Goal: Task Accomplishment & Management: Manage account settings

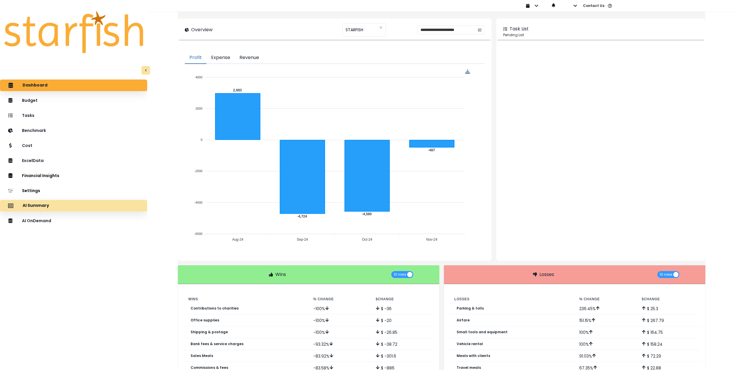
click at [80, 207] on div "AI Summary" at bounding box center [74, 206] width 138 height 12
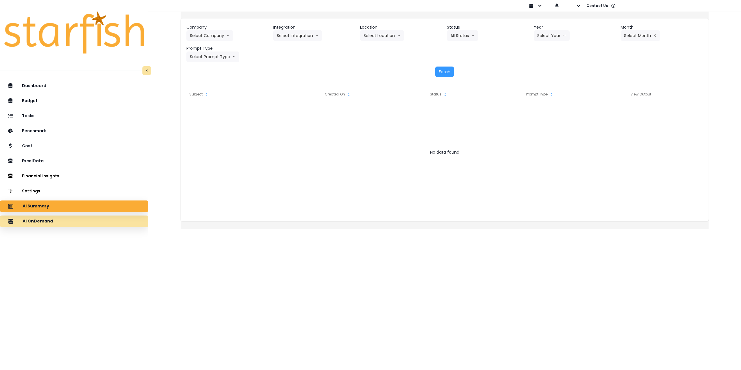
click at [67, 223] on div "AI OnDemand" at bounding box center [74, 221] width 139 height 12
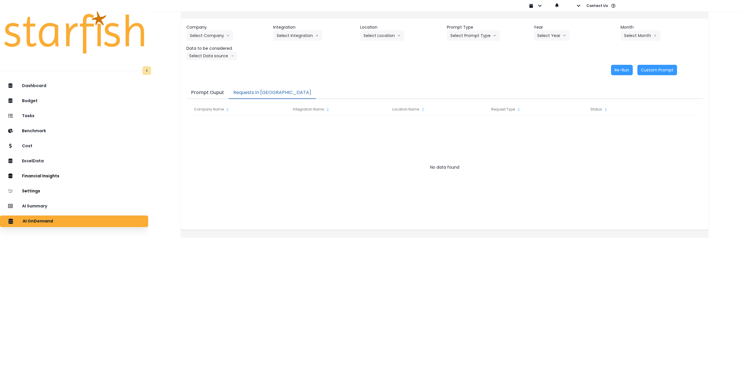
click at [252, 90] on button "Requests in Queue" at bounding box center [272, 93] width 87 height 12
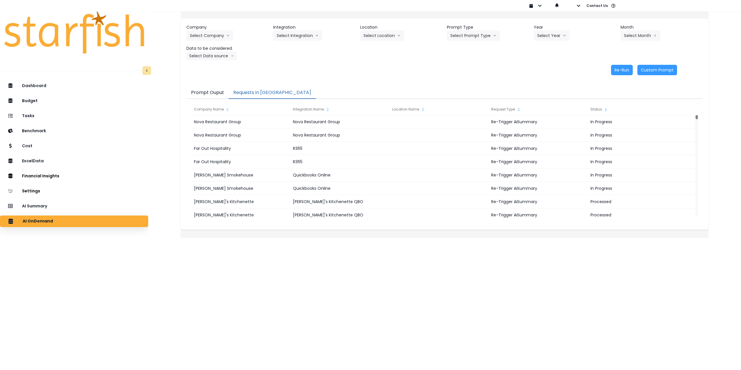
click at [262, 93] on button "Requests in Queue" at bounding box center [272, 93] width 87 height 12
click at [83, 207] on div "AI Summary" at bounding box center [74, 206] width 139 height 12
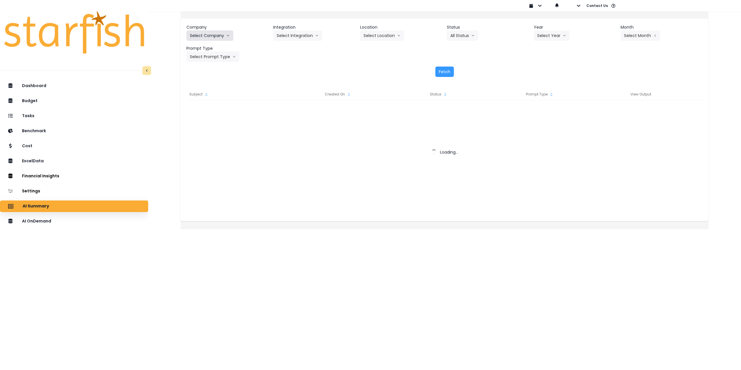
click at [203, 31] on button "Select Company" at bounding box center [209, 35] width 47 height 10
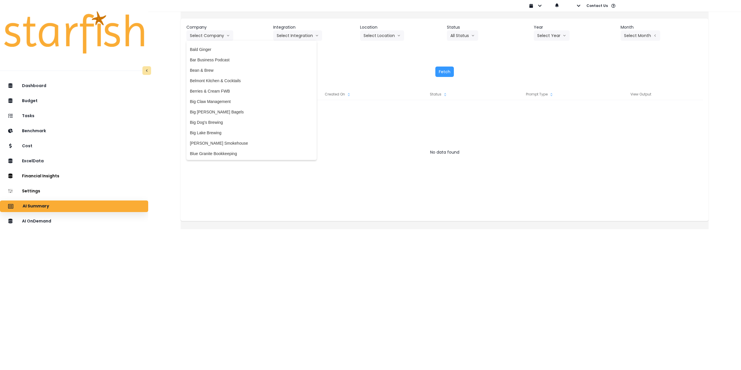
scroll to position [84, 0]
click at [236, 59] on span "Big Claw Management" at bounding box center [251, 58] width 123 height 6
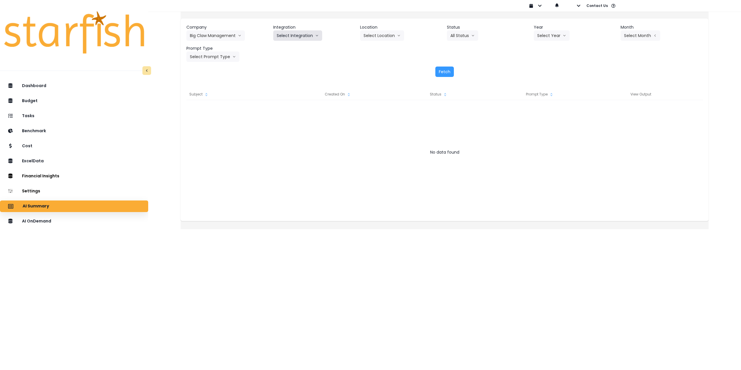
click at [315, 35] on button "Select Integration" at bounding box center [297, 35] width 49 height 10
click at [285, 48] on span "R365" at bounding box center [282, 48] width 10 height 6
click at [360, 35] on div "Company Big Claw Management 86 Costs Asti Bagel Cafe Balance Grille Bald Ginger…" at bounding box center [444, 43] width 516 height 38
click at [369, 35] on button "Select Location" at bounding box center [382, 35] width 44 height 10
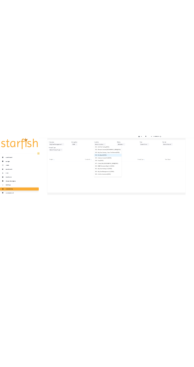
scroll to position [61, 0]
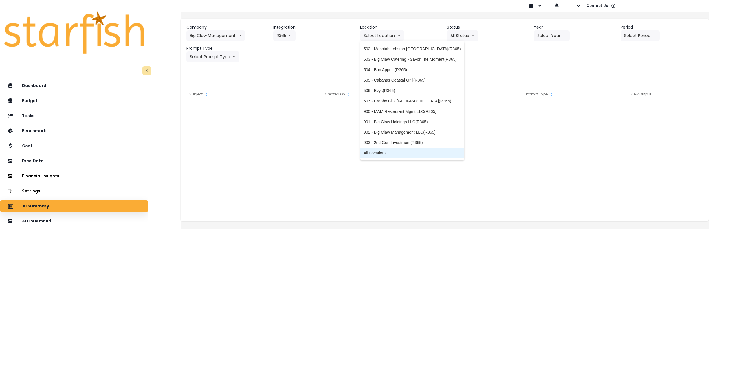
click at [384, 153] on span "All Locations" at bounding box center [411, 153] width 97 height 6
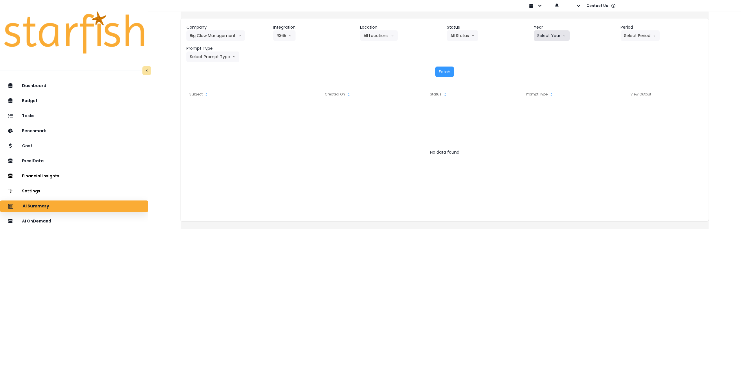
click at [549, 34] on button "Select Year" at bounding box center [551, 35] width 36 height 10
click at [539, 68] on span "2025" at bounding box center [541, 69] width 9 height 6
click at [629, 34] on button "Select Period" at bounding box center [639, 35] width 39 height 10
click at [606, 107] on li "P8" at bounding box center [613, 110] width 14 height 10
click at [223, 55] on button "Select Prompt Type" at bounding box center [212, 56] width 53 height 10
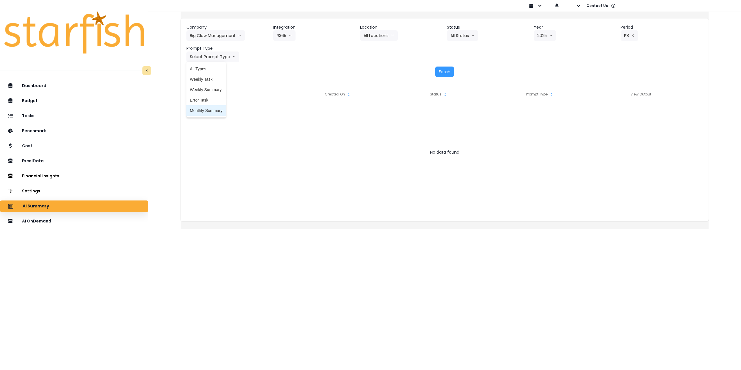
click at [222, 111] on span "Monthly Summary" at bounding box center [206, 111] width 33 height 6
click at [445, 73] on button "Fetch" at bounding box center [444, 72] width 19 height 10
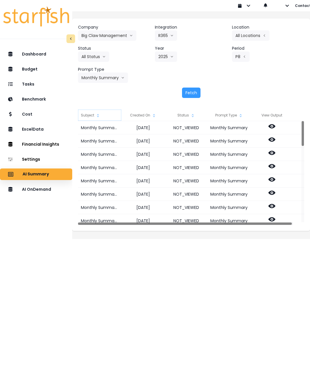
click at [100, 115] on icon "sort" at bounding box center [98, 115] width 5 height 5
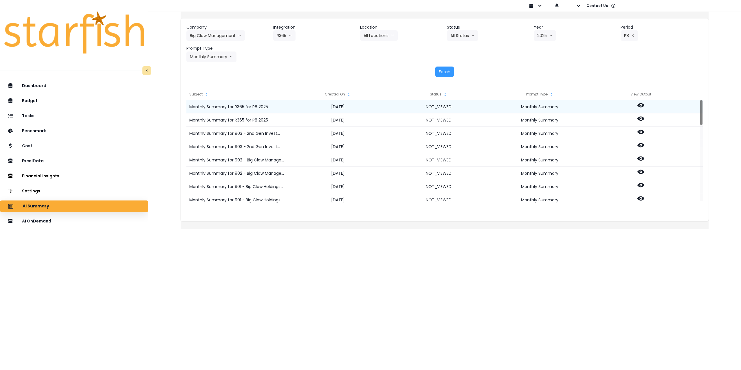
click at [644, 104] on icon at bounding box center [640, 105] width 7 height 4
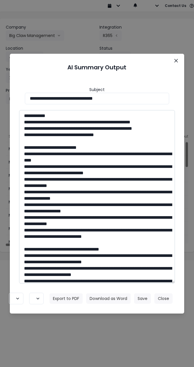
drag, startPoint x: 71, startPoint y: 127, endPoint x: 62, endPoint y: 128, distance: 9.3
click at [62, 128] on textarea at bounding box center [97, 197] width 156 height 174
click at [171, 63] on header "AI Summary Output" at bounding box center [96, 67] width 165 height 18
click at [174, 63] on button "Close" at bounding box center [176, 60] width 9 height 9
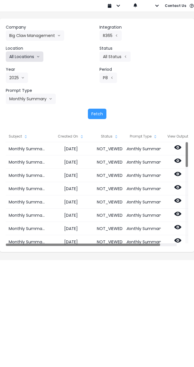
click at [34, 56] on button "All Locations" at bounding box center [25, 56] width 38 height 10
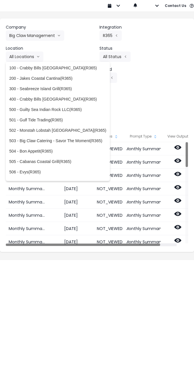
scroll to position [0, 0]
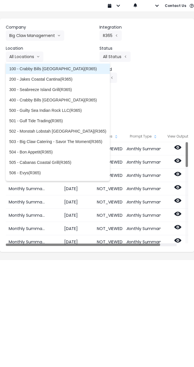
click at [81, 71] on span "100 - Crabby Bills Indian Rocks Beach(R365)" at bounding box center [57, 69] width 97 height 6
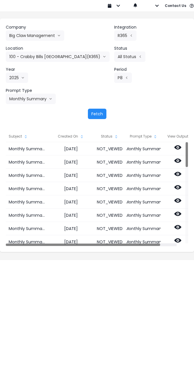
click at [97, 113] on button "Fetch" at bounding box center [97, 114] width 19 height 10
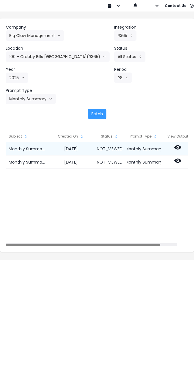
click at [181, 148] on icon at bounding box center [177, 148] width 7 height 4
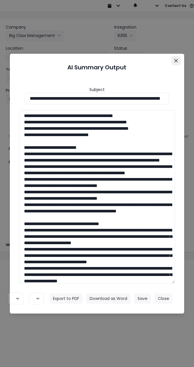
click at [175, 62] on icon "Close" at bounding box center [175, 60] width 3 height 3
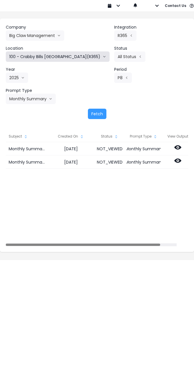
click at [65, 55] on button "100 - Crabby Bills Indian Rocks Beach(R365)" at bounding box center [58, 56] width 104 height 10
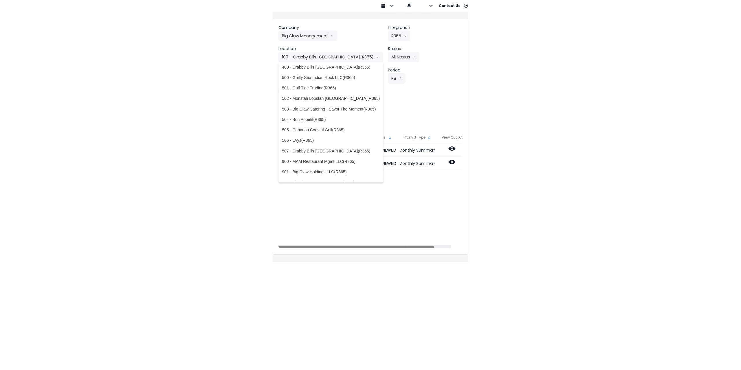
scroll to position [61, 0]
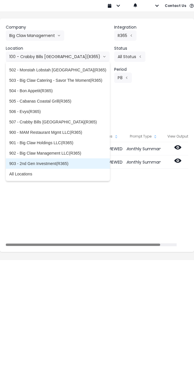
click at [64, 164] on span "903 - 2nd Gen Investment(R365)" at bounding box center [57, 164] width 97 height 6
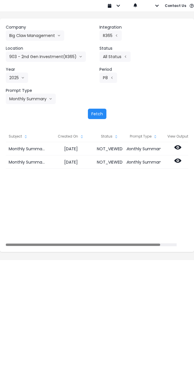
click at [101, 113] on button "Fetch" at bounding box center [97, 114] width 19 height 10
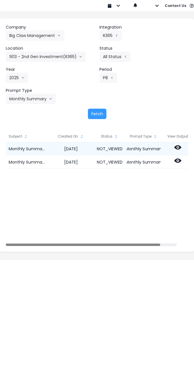
click at [181, 146] on icon at bounding box center [177, 147] width 7 height 7
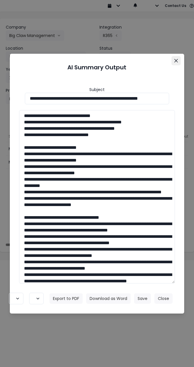
click at [174, 59] on icon "Close" at bounding box center [175, 60] width 3 height 3
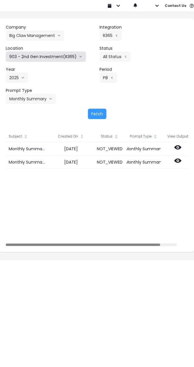
click at [43, 58] on button "903 - 2nd Gen Investment(R365)" at bounding box center [46, 56] width 80 height 10
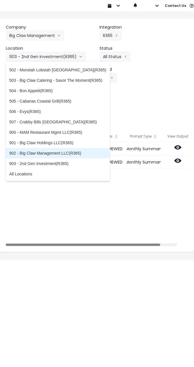
click at [38, 156] on span "902 - Big Claw Management LLC(R365)" at bounding box center [57, 153] width 97 height 6
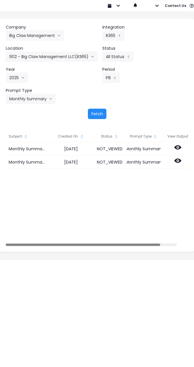
click at [95, 113] on button "Fetch" at bounding box center [97, 114] width 19 height 10
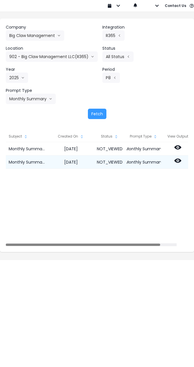
click at [181, 161] on icon at bounding box center [177, 161] width 7 height 4
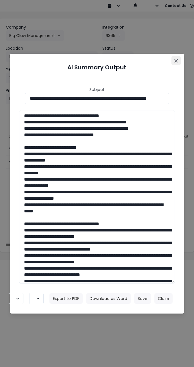
click at [174, 61] on icon "Close" at bounding box center [175, 60] width 3 height 3
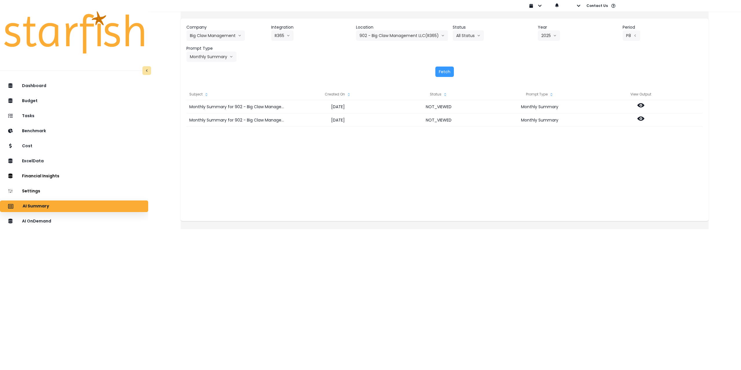
click at [76, 208] on div "AI Summary" at bounding box center [74, 206] width 139 height 12
click at [67, 221] on div "AI OnDemand" at bounding box center [74, 221] width 139 height 12
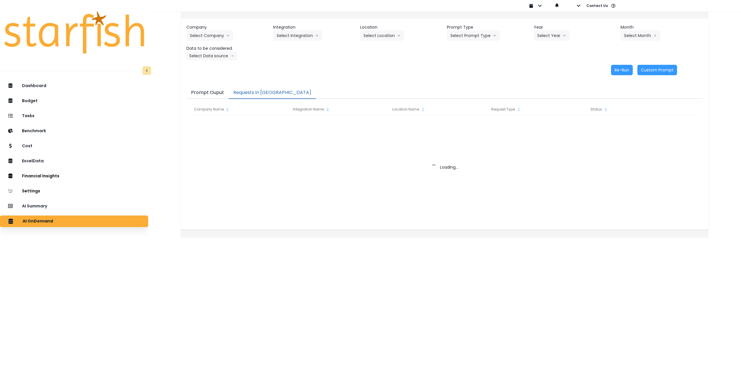
click at [256, 89] on button "Requests in Queue" at bounding box center [272, 93] width 87 height 12
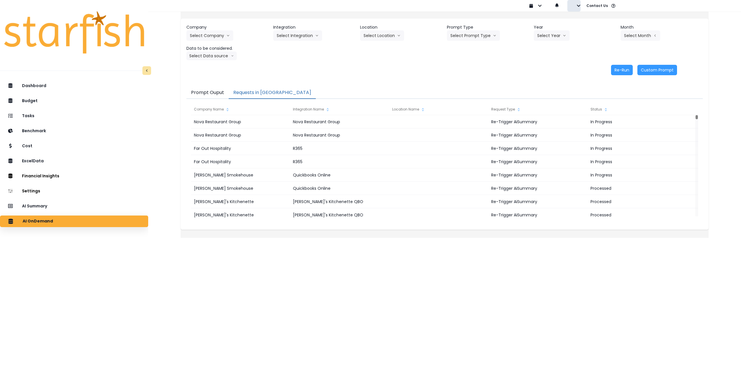
click at [579, 4] on icon "button" at bounding box center [578, 6] width 4 height 4
click at [579, 23] on p "Sign out" at bounding box center [587, 21] width 19 height 5
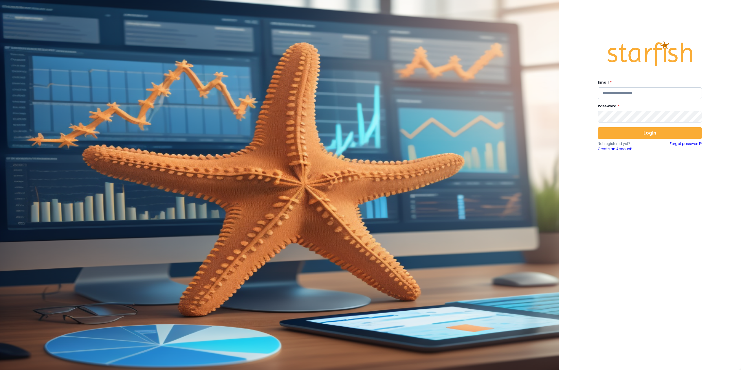
type input "**********"
click at [640, 93] on input "**********" at bounding box center [649, 93] width 104 height 12
type input "**********"
click at [640, 134] on button "Login" at bounding box center [649, 133] width 104 height 12
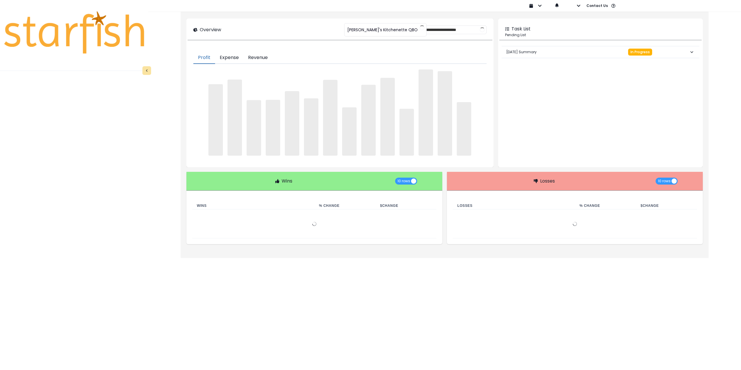
type input "**********"
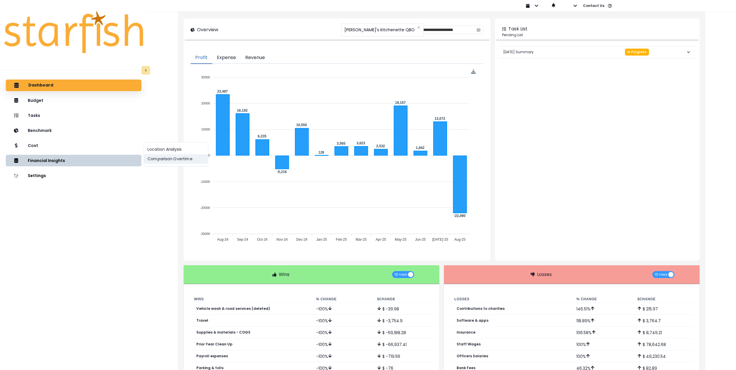
click at [168, 163] on button "Comparison Overtime" at bounding box center [176, 159] width 64 height 10
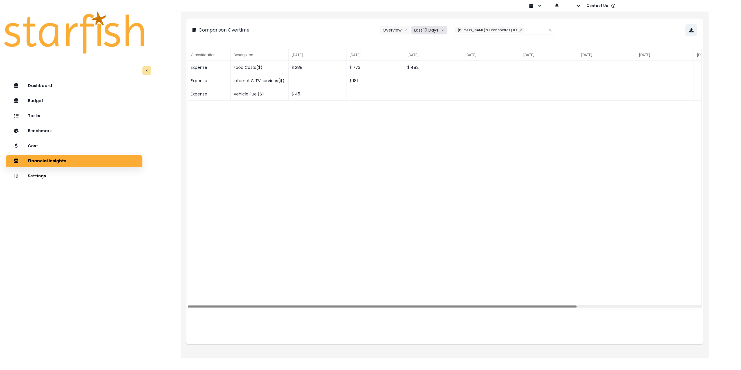
click at [430, 30] on button "Last 10 Days" at bounding box center [429, 30] width 36 height 9
click at [432, 60] on span "Last 15 Months" at bounding box center [429, 62] width 28 height 6
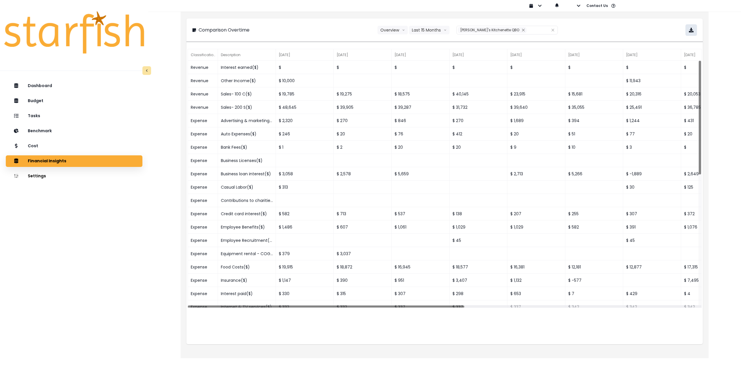
click at [687, 32] on button "button" at bounding box center [691, 30] width 12 height 12
click at [305, 345] on div "**********" at bounding box center [445, 183] width 528 height 350
click at [60, 144] on div "Cost" at bounding box center [73, 146] width 127 height 12
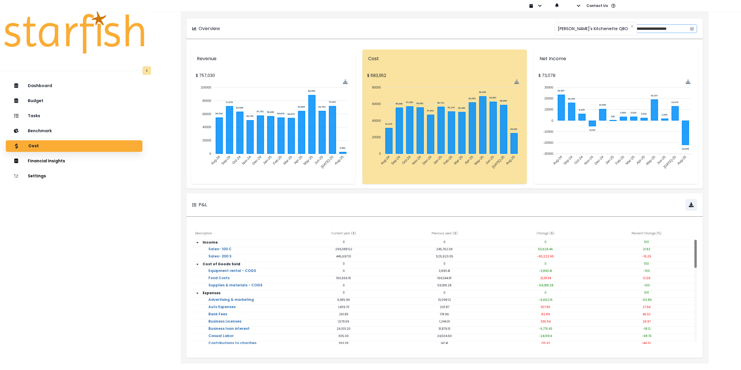
click at [692, 28] on icon "calendar" at bounding box center [691, 29] width 3 height 2
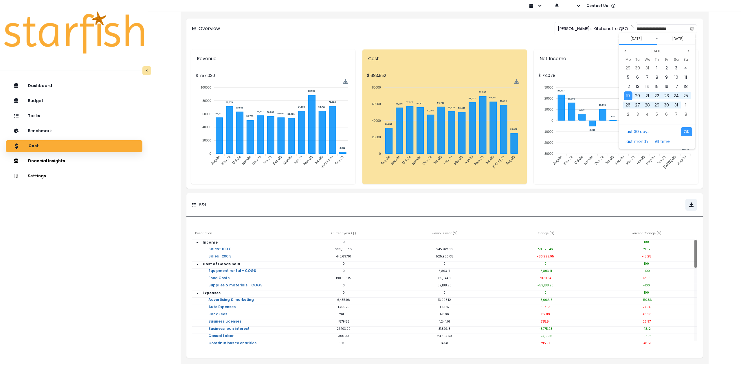
click at [624, 47] on div "Aug 2024 Mo Tu We Th Fr Sa Su 29 30 31 1 2 3 4 5 6 7 8 9 10 11 12 13 14 15 16 1…" at bounding box center [657, 84] width 76 height 79
click at [625, 49] on button "Previous month" at bounding box center [624, 51] width 7 height 7
click at [628, 67] on span "1" at bounding box center [627, 68] width 1 height 6
click at [625, 51] on icon "page previous" at bounding box center [624, 50] width 3 height 3
click at [658, 106] on span "31" at bounding box center [656, 105] width 3 height 6
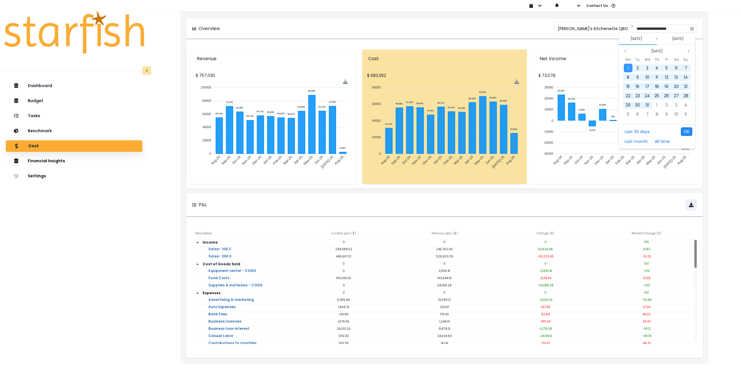
click at [687, 127] on div "Last 30 days Last month All time OK" at bounding box center [657, 136] width 76 height 25
click at [688, 130] on button "OK" at bounding box center [686, 131] width 12 height 9
type input "**********"
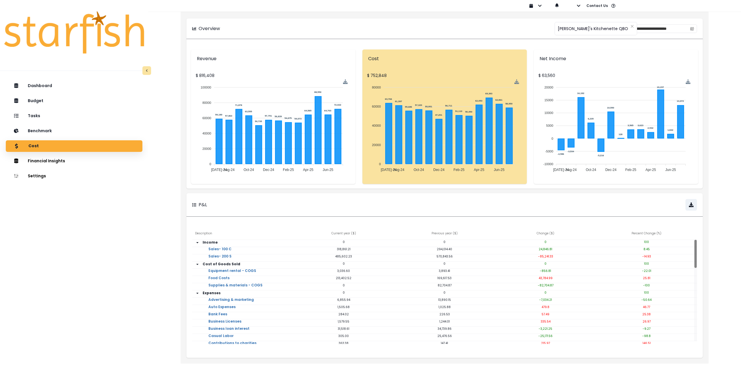
click at [85, 235] on div "Dashboard Budget Tasks Benchmark Cost Financial Insights Location Analysis Comp…" at bounding box center [74, 242] width 148 height 327
click at [40, 117] on p "Tasks" at bounding box center [34, 115] width 13 height 5
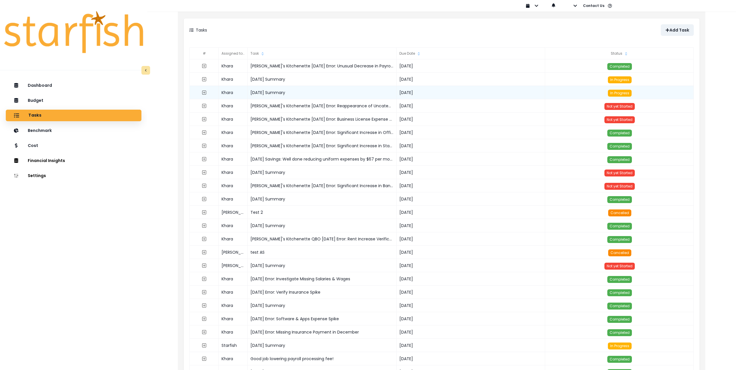
drag, startPoint x: 680, startPoint y: 32, endPoint x: 307, endPoint y: 95, distance: 378.5
click at [308, 97] on div "Tasks Add Task # Assigned to Task Due Date Status Khara Kalei's Kitchenette Jul…" at bounding box center [442, 255] width 516 height 472
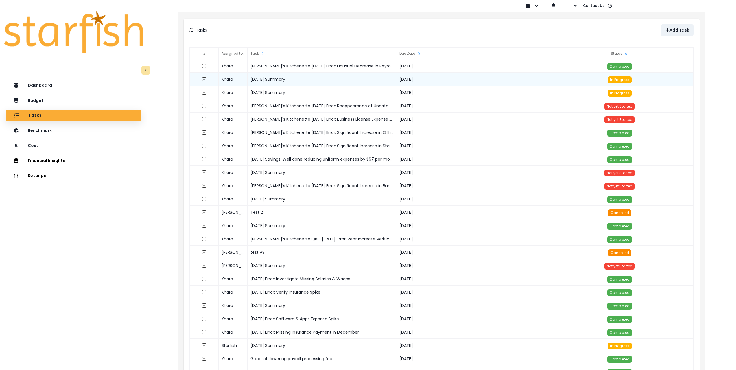
drag, startPoint x: 284, startPoint y: 79, endPoint x: 249, endPoint y: 80, distance: 34.7
click at [249, 80] on div "June 2025 Summary" at bounding box center [322, 79] width 149 height 13
copy div "June 2025 Summary"
click at [680, 29] on p "Add Task" at bounding box center [680, 30] width 20 height 5
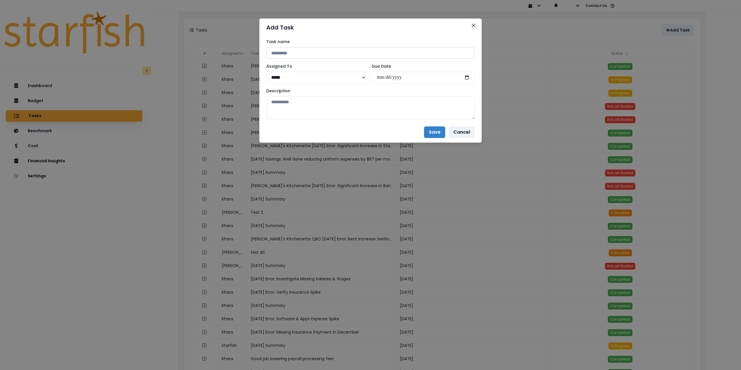
drag, startPoint x: 310, startPoint y: 52, endPoint x: 305, endPoint y: 51, distance: 4.5
click at [309, 52] on input at bounding box center [370, 53] width 208 height 12
paste input "**********"
click at [278, 54] on input "**********" at bounding box center [370, 53] width 208 height 12
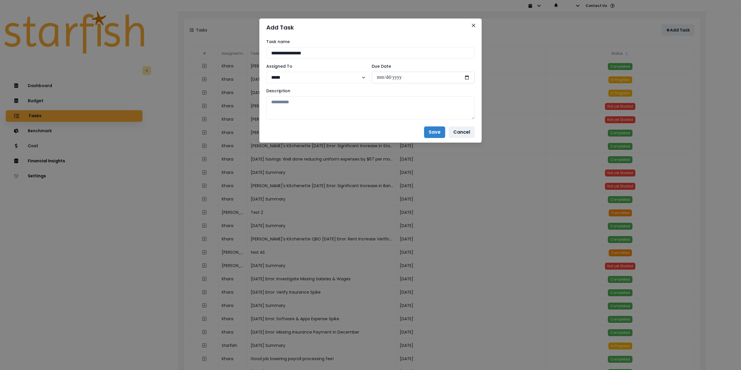
type input "**********"
click at [470, 77] on input "date" at bounding box center [422, 78] width 103 height 12
click at [466, 77] on input "date" at bounding box center [422, 78] width 103 height 12
type input "**********"
click at [381, 113] on textarea at bounding box center [370, 107] width 208 height 23
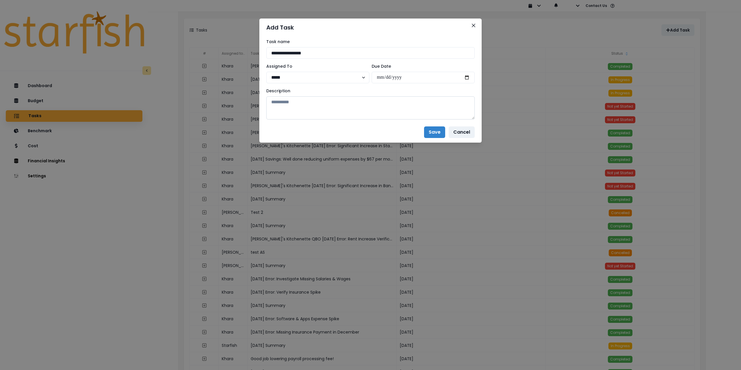
click at [324, 106] on textarea at bounding box center [370, 107] width 208 height 23
paste textarea "**********"
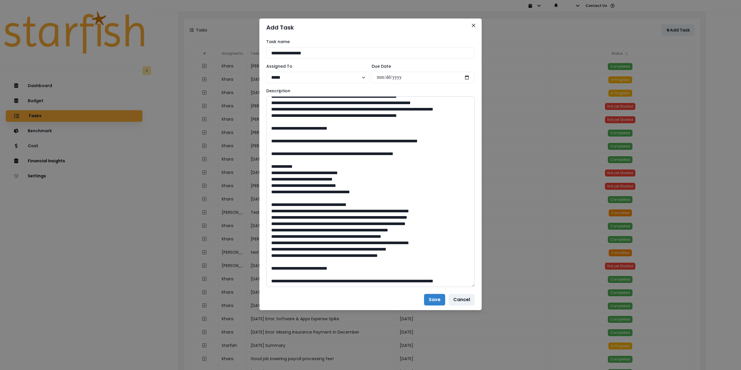
drag, startPoint x: 472, startPoint y: 117, endPoint x: 448, endPoint y: 293, distance: 177.4
click at [456, 287] on textarea at bounding box center [370, 191] width 208 height 191
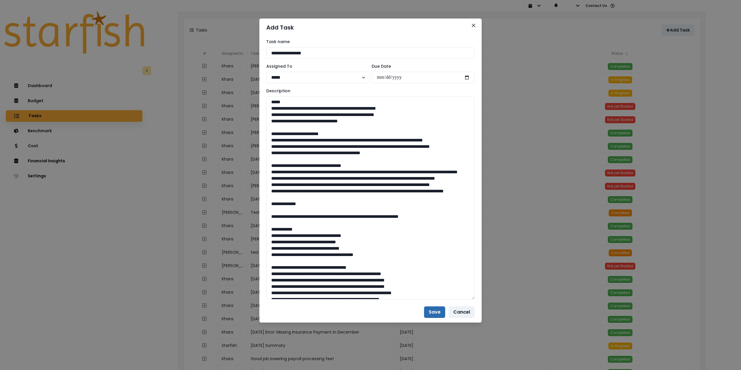
type textarea "**********"
click at [435, 310] on button "Save" at bounding box center [434, 312] width 21 height 12
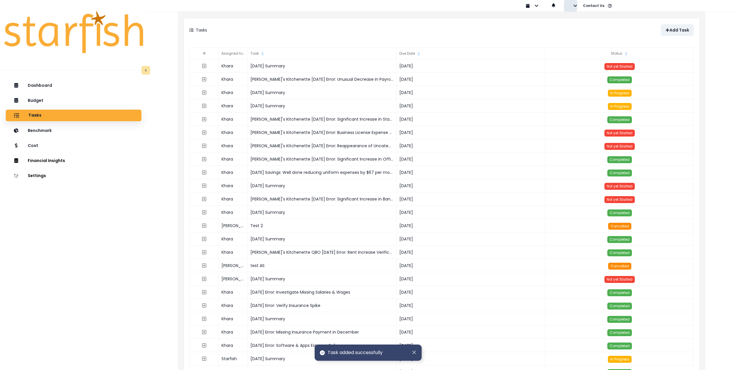
click at [575, 7] on icon "button" at bounding box center [575, 6] width 4 height 4
click at [573, 23] on button "Sign out" at bounding box center [596, 22] width 64 height 12
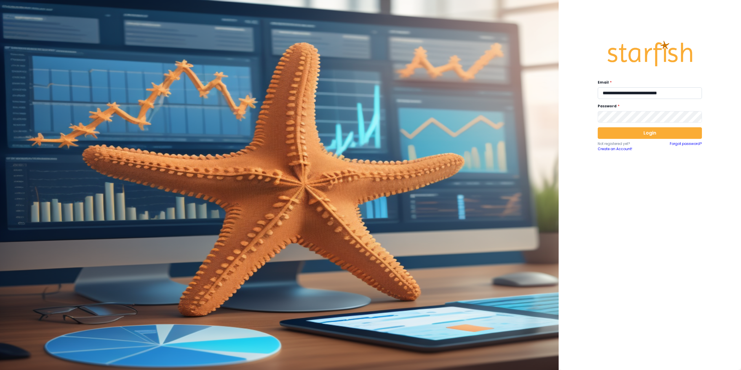
click at [625, 92] on input "**********" at bounding box center [649, 93] width 104 height 12
type input "**********"
click at [638, 135] on button "Login" at bounding box center [649, 133] width 104 height 12
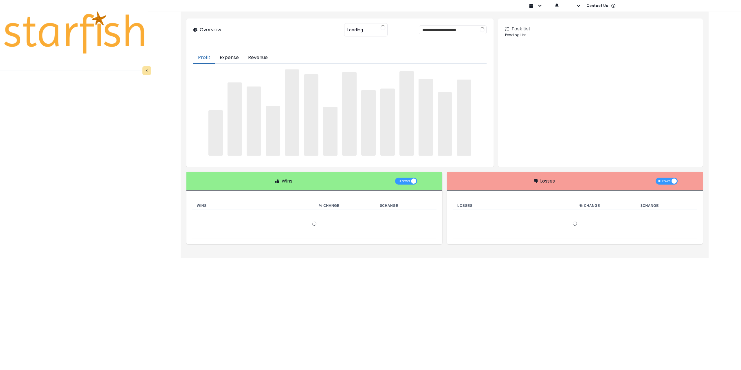
type input "**********"
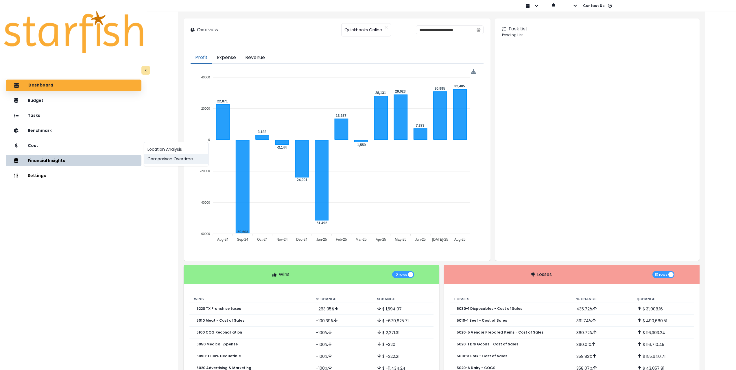
click at [167, 160] on button "Comparison Overtime" at bounding box center [176, 159] width 64 height 10
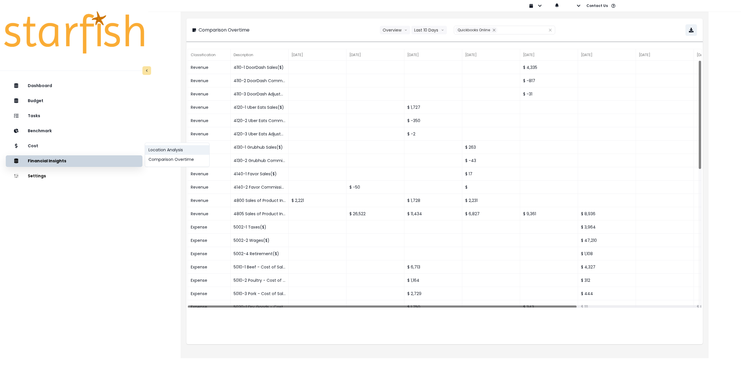
click at [170, 148] on button "Location Analysis" at bounding box center [177, 150] width 64 height 10
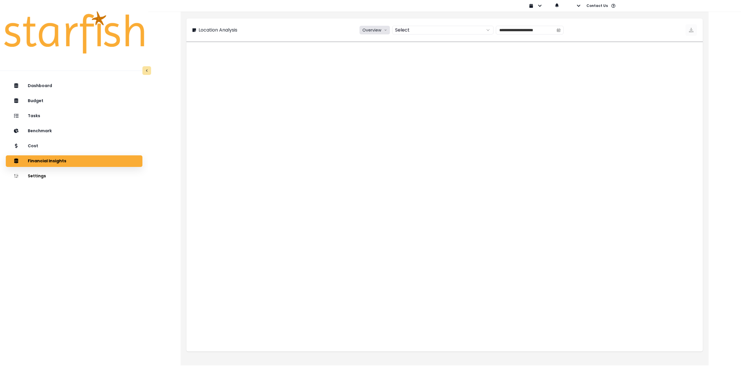
click at [366, 30] on button "Overview" at bounding box center [374, 30] width 30 height 9
click at [374, 62] on span "% of sales" at bounding box center [374, 62] width 22 height 6
click at [416, 31] on div at bounding box center [437, 30] width 88 height 8
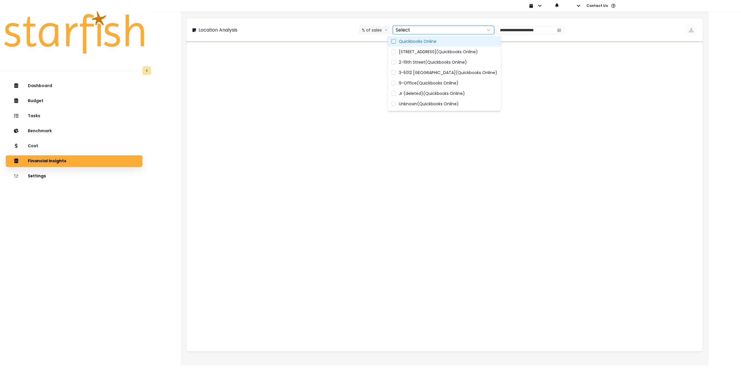
click at [419, 40] on span "Quickbooks Online" at bounding box center [418, 41] width 38 height 6
click at [415, 53] on span "[STREET_ADDRESS](Quickbooks Online)" at bounding box center [438, 52] width 79 height 6
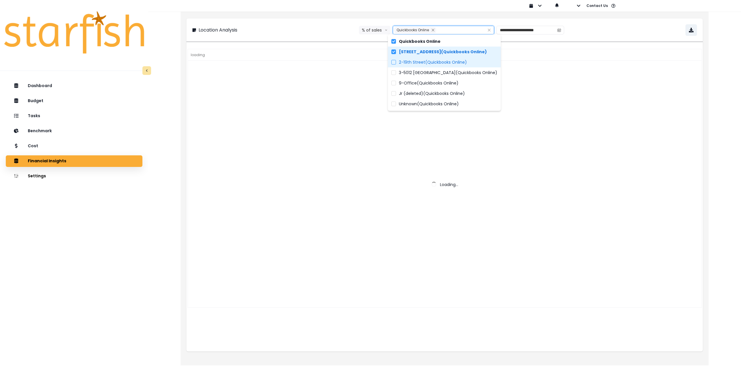
click at [413, 64] on span "2-19th Street(Quickbooks Online)" at bounding box center [433, 62] width 68 height 6
click at [415, 72] on span "3-5012 [GEOGRAPHIC_DATA](Quickbooks Online)" at bounding box center [448, 73] width 98 height 6
type input "**********"
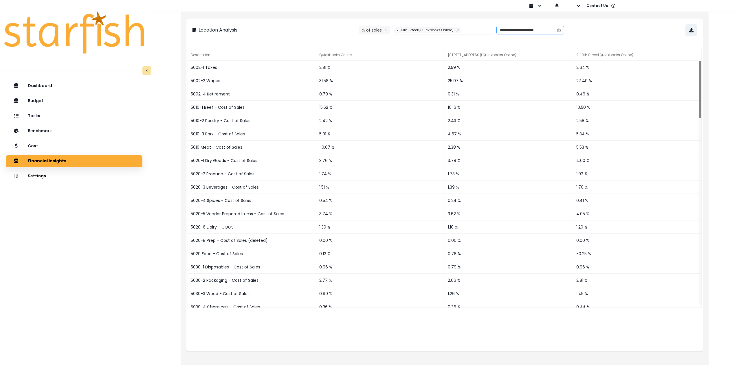
click at [561, 30] on icon "calendar" at bounding box center [559, 30] width 4 height 4
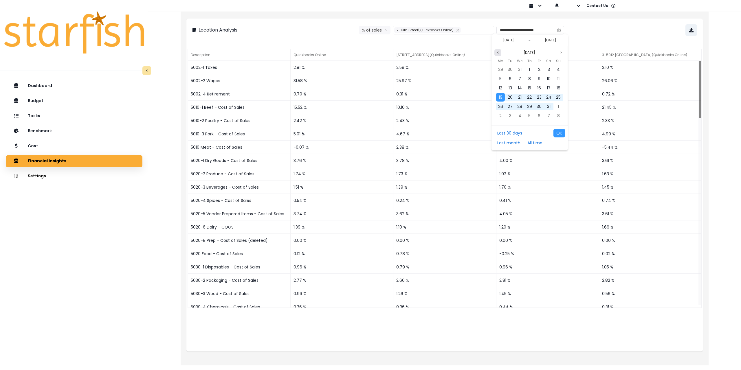
click at [498, 53] on icon "page previous" at bounding box center [497, 52] width 3 height 3
click at [561, 52] on icon "page next" at bounding box center [560, 52] width 3 height 3
click at [561, 53] on icon "page next" at bounding box center [560, 52] width 3 height 3
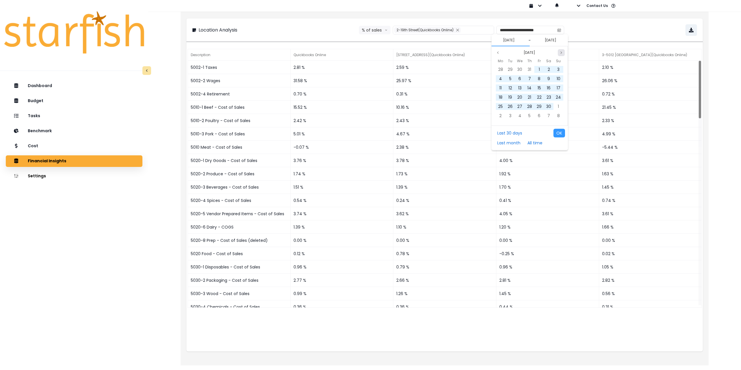
click at [561, 53] on icon "page next" at bounding box center [560, 52] width 3 height 3
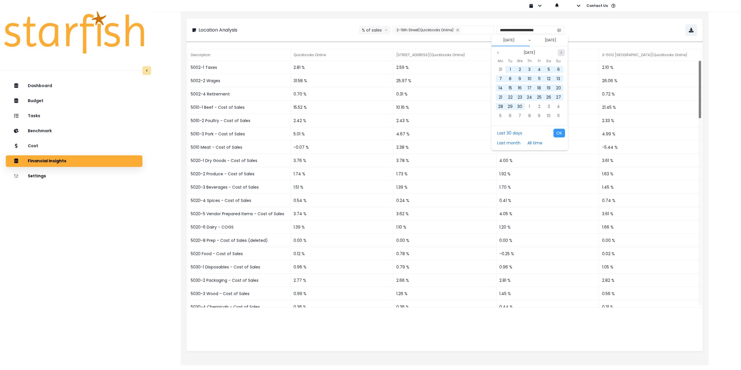
click at [561, 53] on icon "page next" at bounding box center [560, 52] width 3 height 3
click at [510, 69] on span "1" at bounding box center [509, 70] width 1 height 6
click at [498, 53] on icon "page previous" at bounding box center [497, 52] width 3 height 3
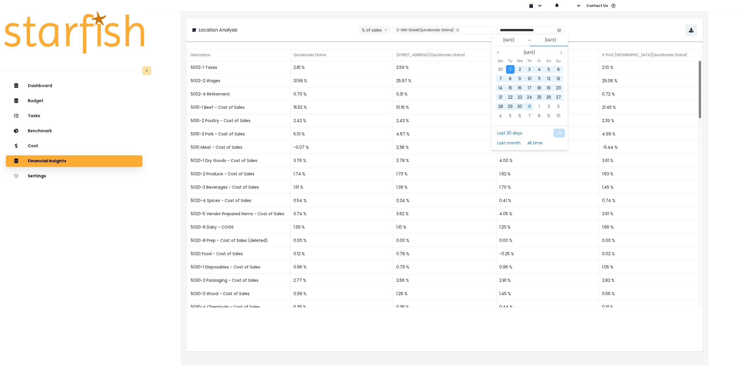
click at [531, 108] on span "31" at bounding box center [528, 107] width 3 height 6
click at [506, 31] on input "**********" at bounding box center [525, 30] width 58 height 8
click at [559, 132] on button "OK" at bounding box center [559, 133] width 12 height 9
type input "**********"
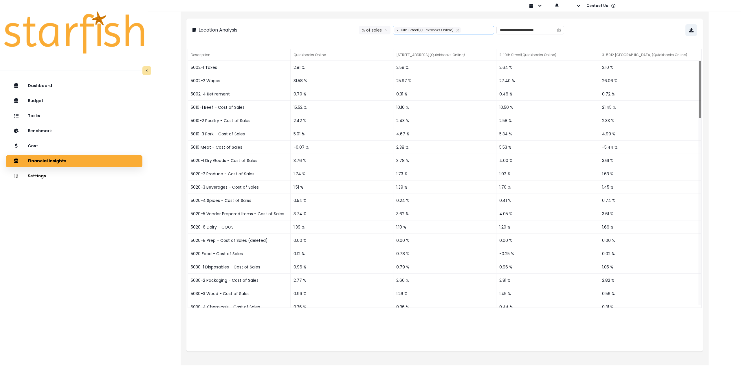
click at [423, 30] on span "2-19th Street(Quickbooks Online)" at bounding box center [424, 29] width 57 height 5
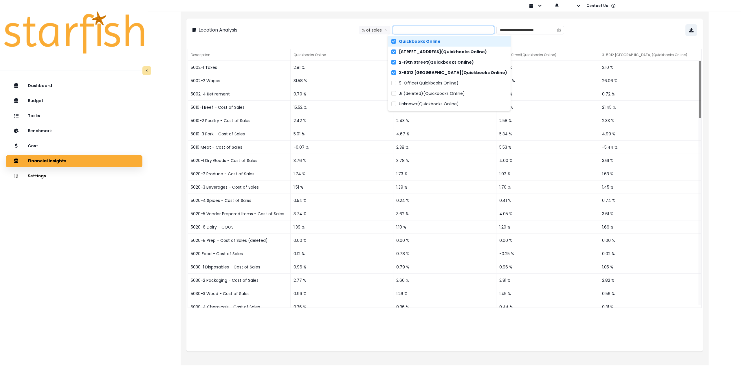
drag, startPoint x: 612, startPoint y: 27, endPoint x: 636, endPoint y: 27, distance: 23.4
click at [613, 27] on div "**********" at bounding box center [444, 30] width 505 height 12
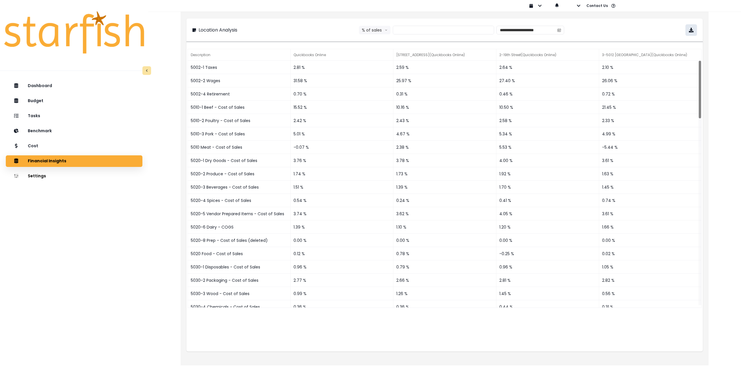
click at [690, 31] on icon "button" at bounding box center [691, 30] width 5 height 5
click at [616, 30] on div "**********" at bounding box center [444, 30] width 505 height 12
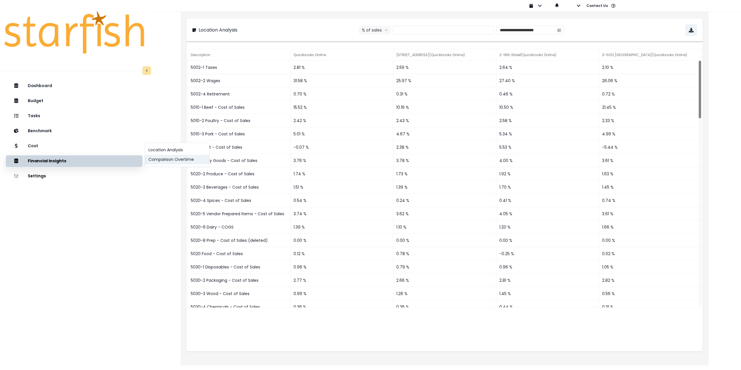
click at [165, 158] on button "Comparison Overtime" at bounding box center [177, 160] width 64 height 10
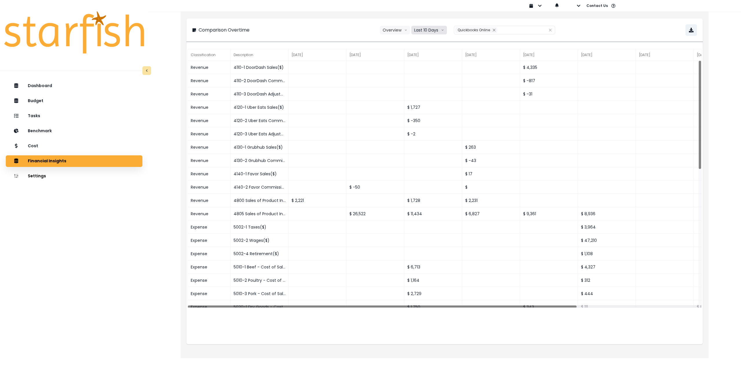
click at [440, 30] on button "Last 10 Days" at bounding box center [429, 30] width 36 height 9
click at [437, 62] on span "Last 15 Months" at bounding box center [429, 62] width 28 height 6
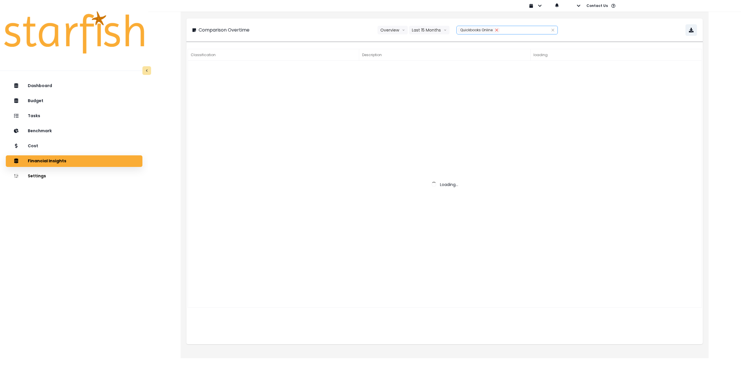
click at [496, 30] on icon "close" at bounding box center [496, 30] width 3 height 3
click at [483, 30] on div at bounding box center [501, 30] width 88 height 8
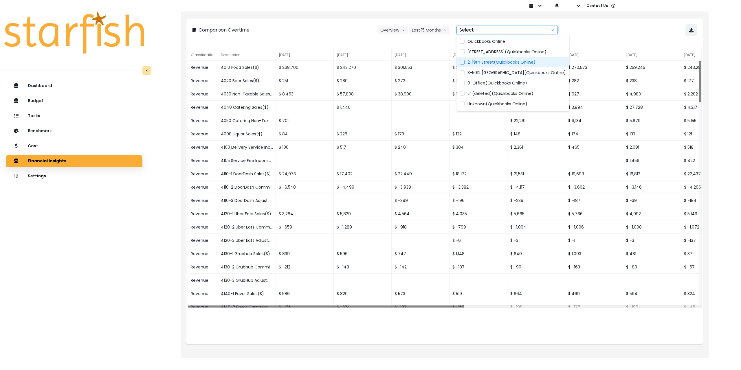
click at [480, 62] on span "2-19th Street(Quickbooks Online)" at bounding box center [501, 62] width 68 height 6
type input "**********"
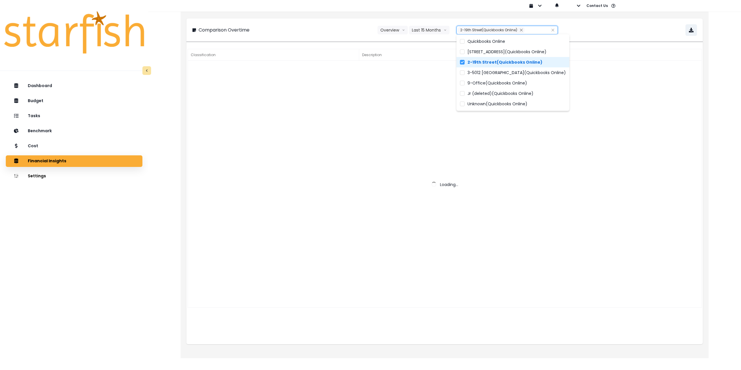
click at [625, 30] on div "**********" at bounding box center [444, 30] width 505 height 12
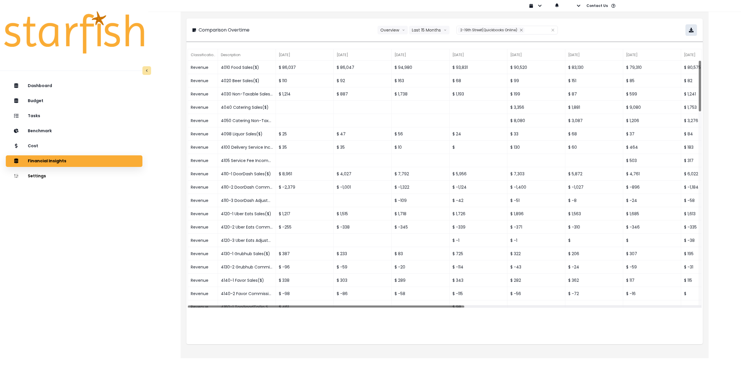
click at [687, 31] on button "button" at bounding box center [691, 30] width 12 height 12
click at [67, 149] on div "Cost" at bounding box center [73, 146] width 127 height 12
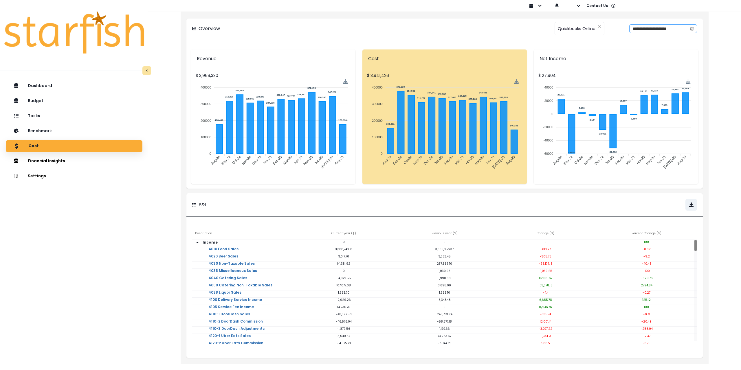
click at [693, 28] on icon "calendar" at bounding box center [691, 28] width 3 height 3
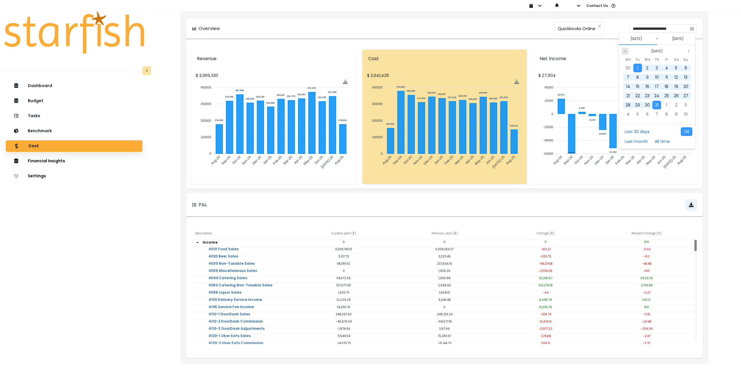
click at [627, 50] on button "Previous month" at bounding box center [624, 51] width 7 height 7
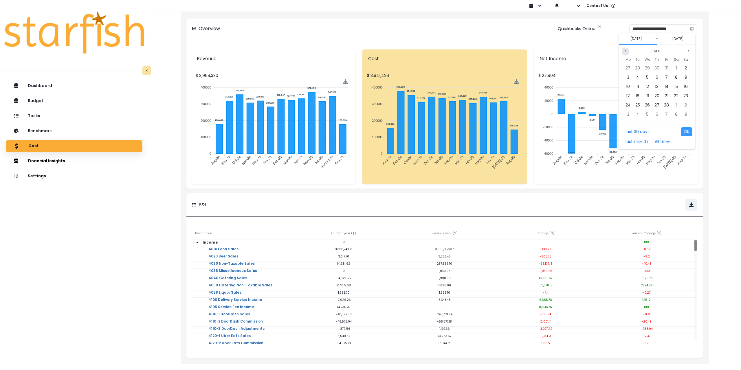
click at [627, 50] on button "Previous month" at bounding box center [624, 51] width 7 height 7
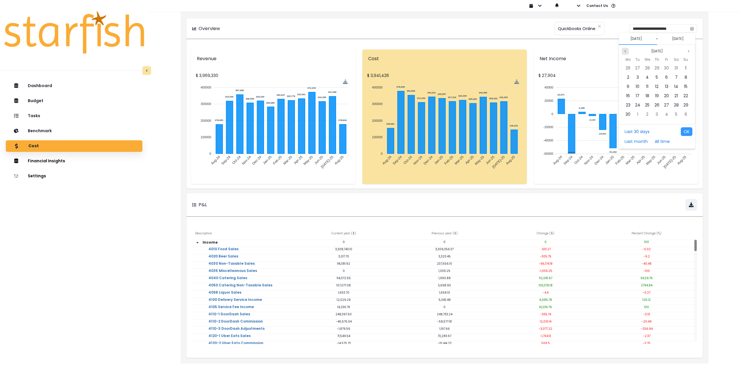
click at [627, 50] on button "Previous month" at bounding box center [624, 51] width 7 height 7
click at [626, 68] on div "1" at bounding box center [627, 68] width 9 height 9
click at [657, 106] on span "31" at bounding box center [656, 105] width 3 height 6
click at [686, 134] on button "OK" at bounding box center [686, 131] width 12 height 9
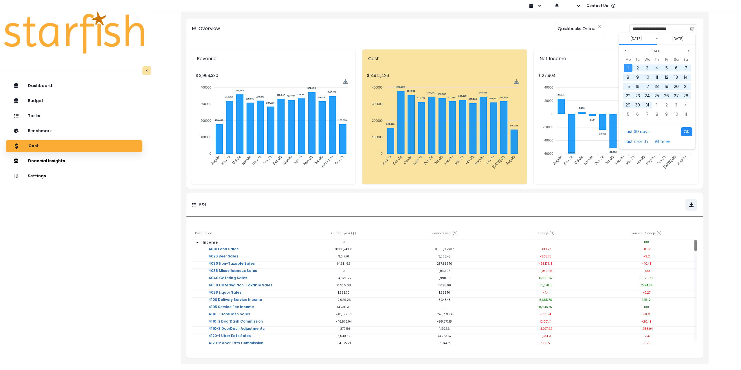
type input "**********"
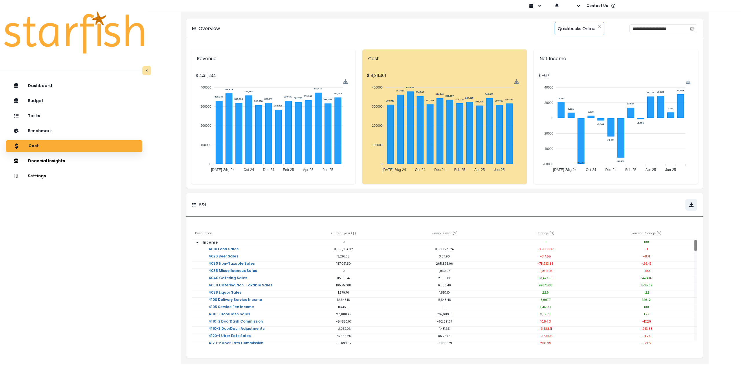
click at [566, 29] on span "Quickbooks Online" at bounding box center [576, 29] width 38 height 12
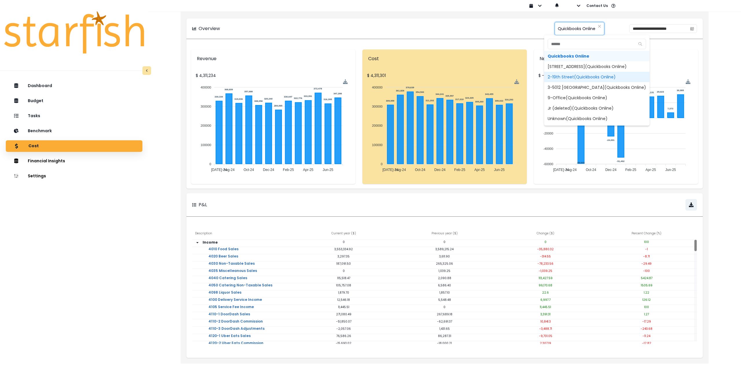
click at [568, 77] on span "2-19th Street(Quickbooks Online)" at bounding box center [596, 77] width 105 height 10
type input "**********"
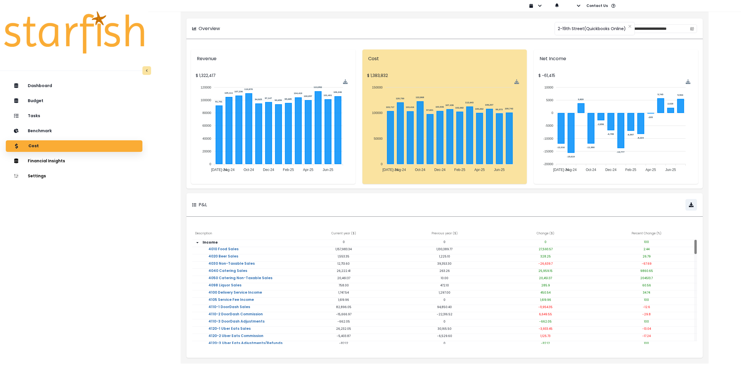
click at [152, 211] on div "**********" at bounding box center [444, 178] width 592 height 356
